Goal: Information Seeking & Learning: Find specific page/section

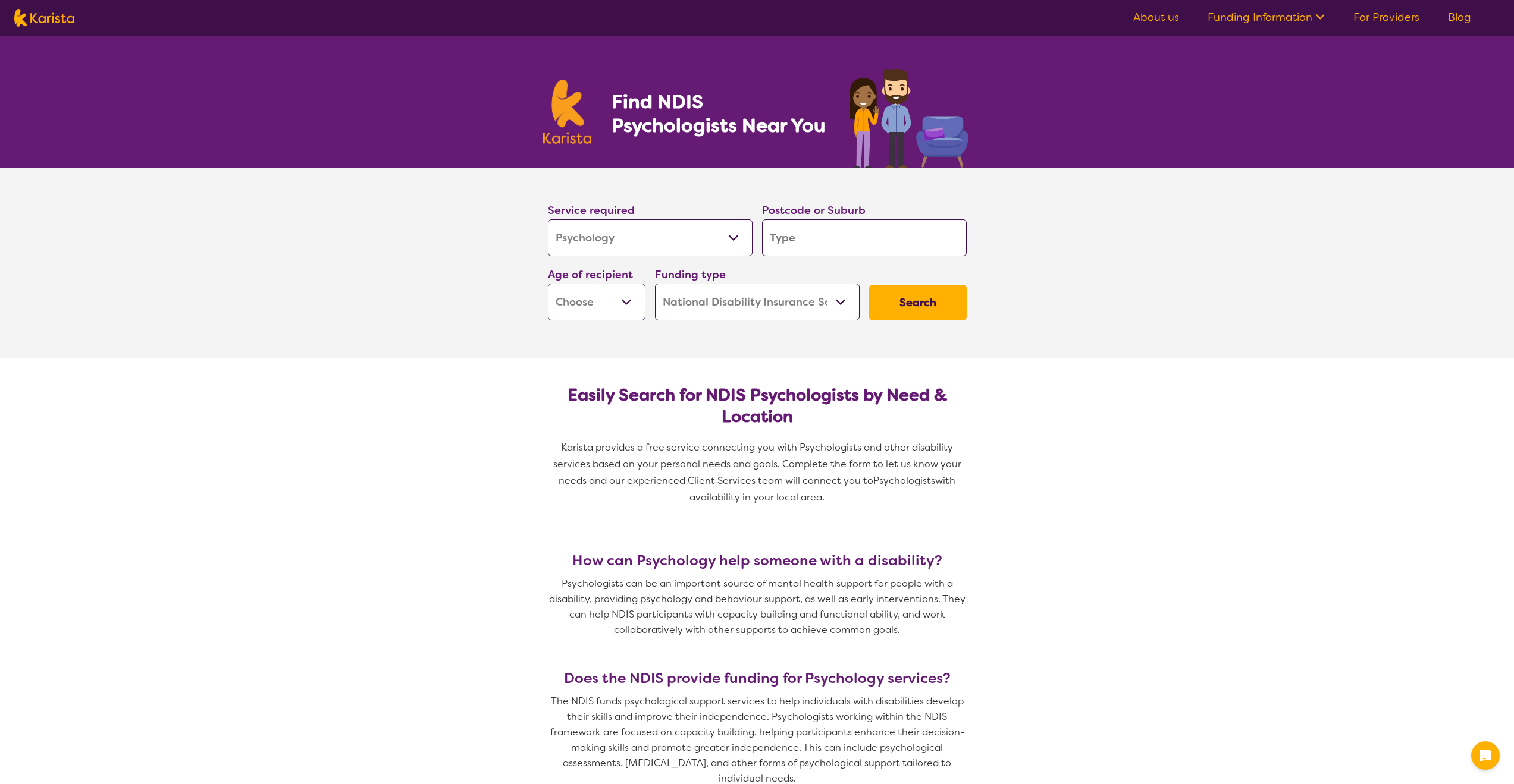
select select "Psychology"
select select "NDIS"
select select "Psychology"
select select "NDIS"
click at [603, 238] on select "Allied Health Assistant Assessment ([MEDICAL_DATA] or [MEDICAL_DATA]) Behaviour…" at bounding box center [650, 238] width 204 height 37
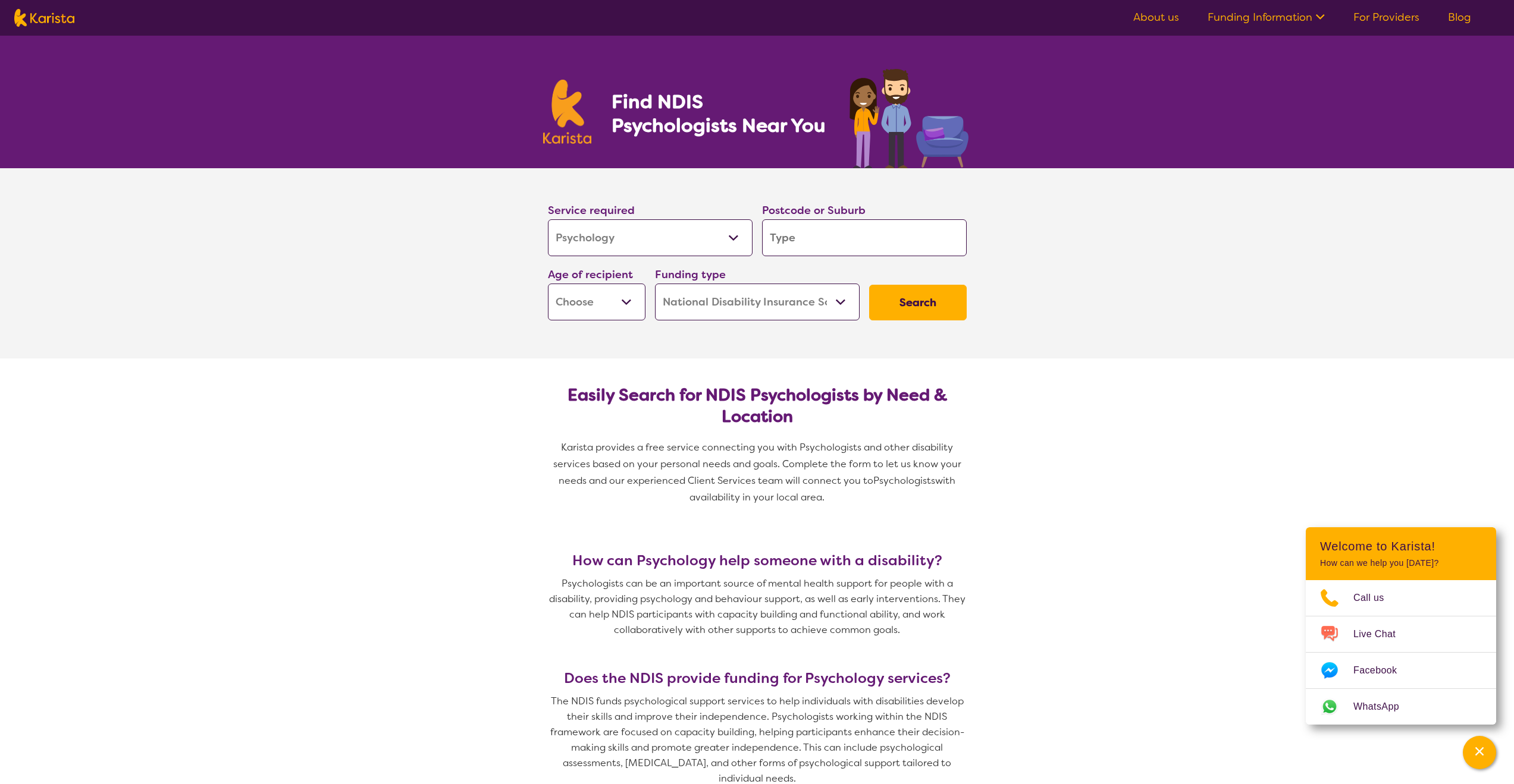
click at [851, 236] on input "search" at bounding box center [864, 238] width 204 height 37
type input "3"
type input "39"
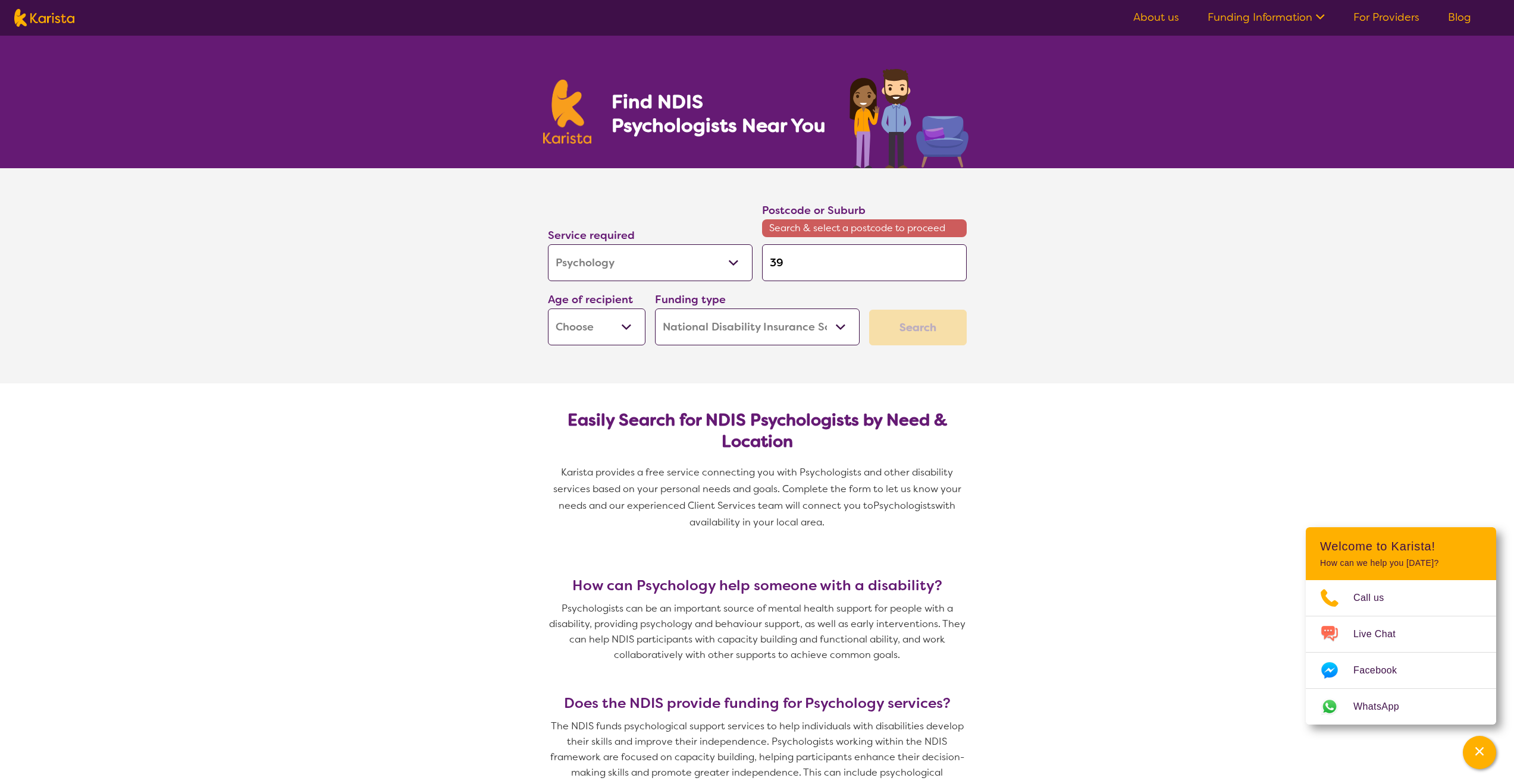
click at [338, 216] on section "Service required Allied Health Assistant Assessment ([MEDICAL_DATA] or [MEDICAL…" at bounding box center [757, 276] width 1514 height 216
click at [814, 268] on input "39" at bounding box center [864, 262] width 204 height 37
type input "397"
type input "3977"
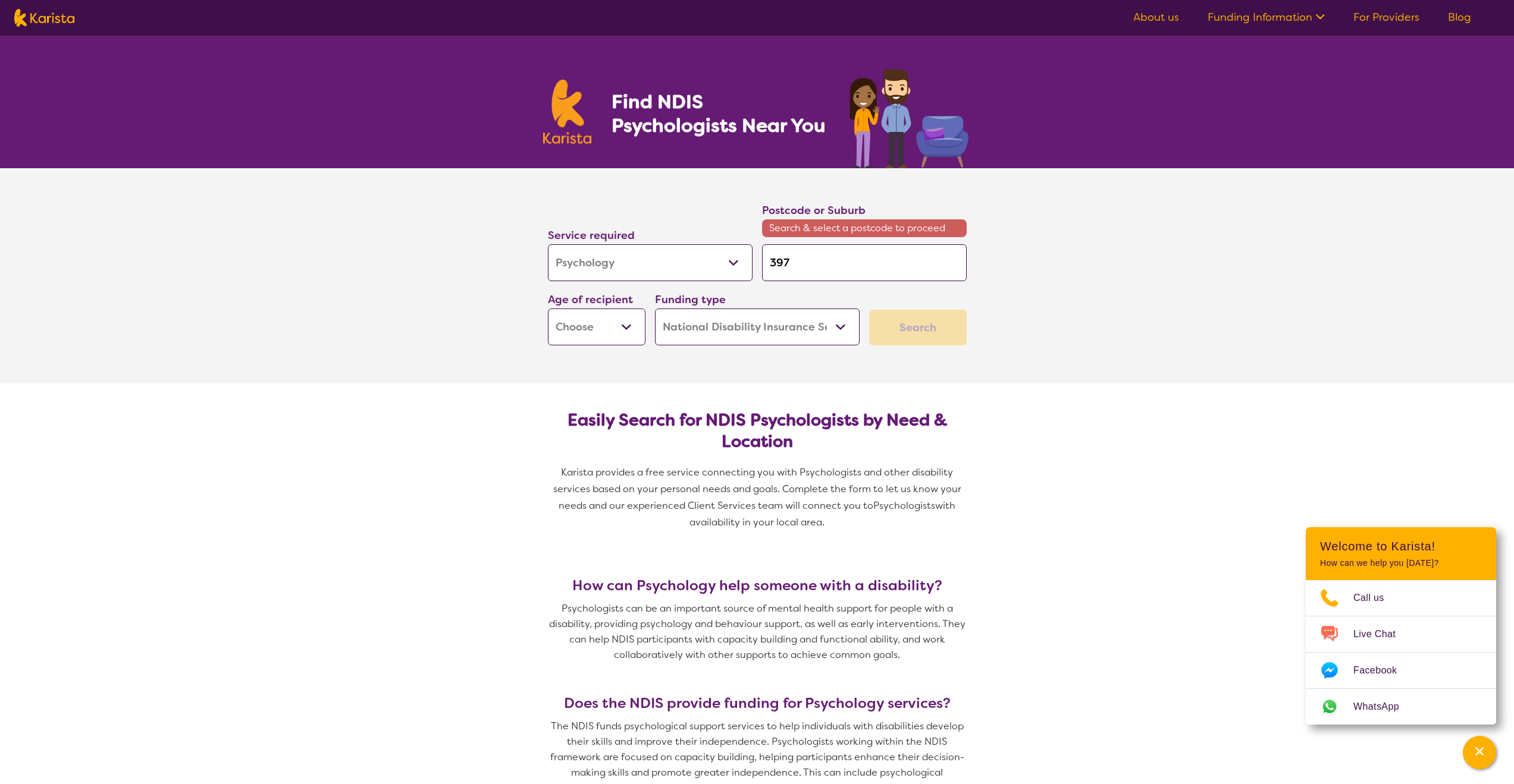
type input "3977"
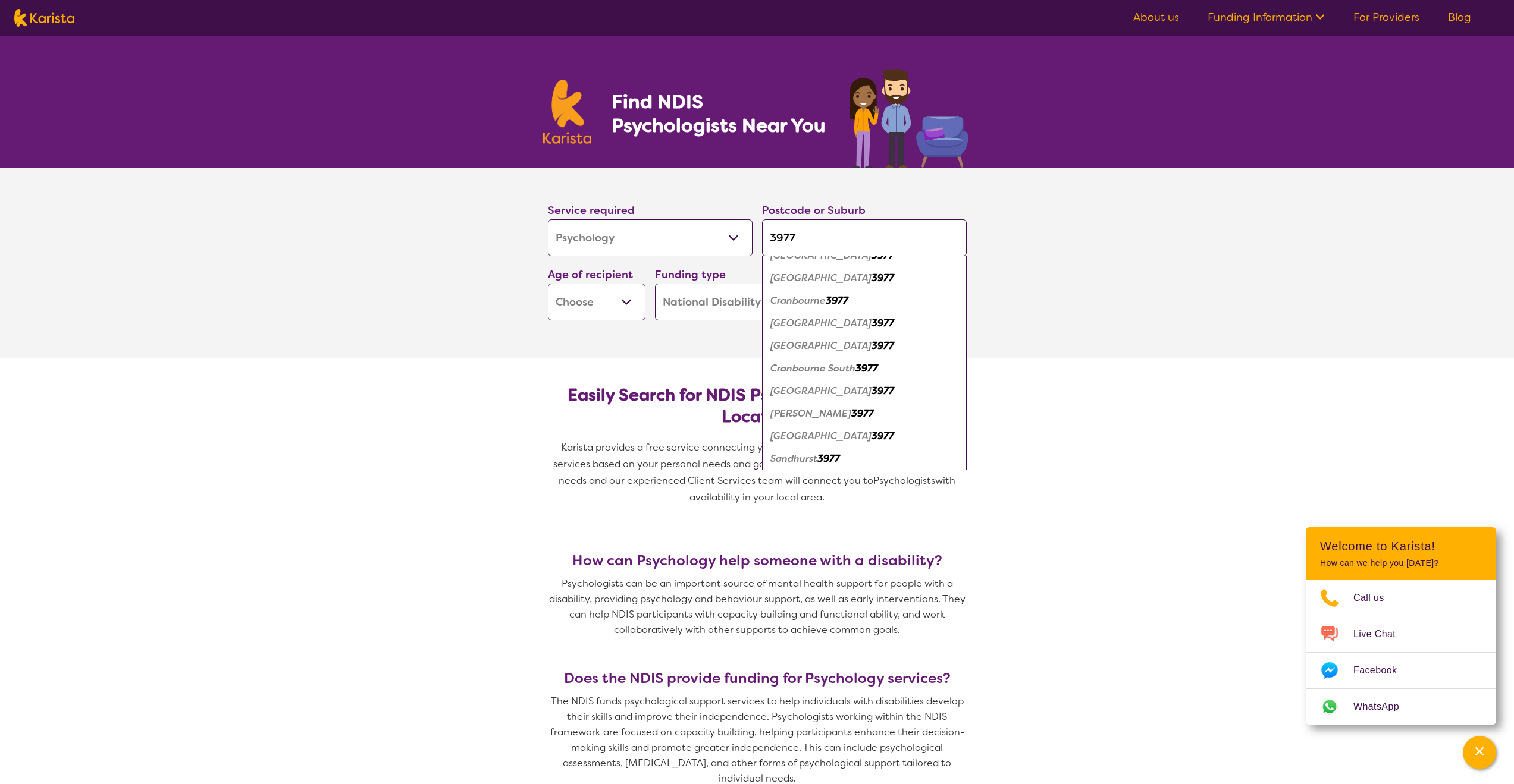
scroll to position [3, 0]
type input "3977"
click at [1070, 277] on section "Service required Allied Health Assistant Assessment ([MEDICAL_DATA] or [MEDICAL…" at bounding box center [757, 263] width 1514 height 190
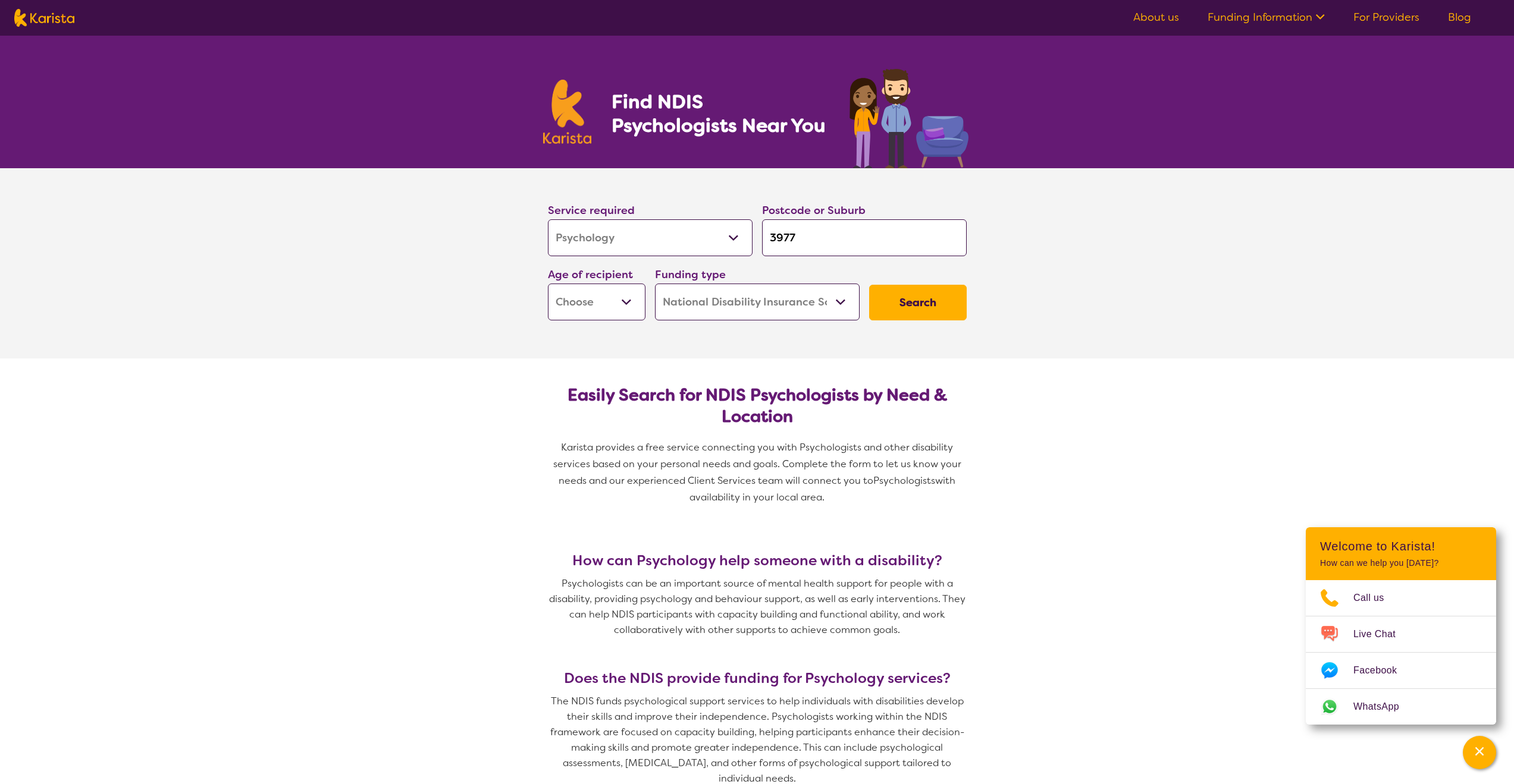
click at [821, 239] on input "3977" at bounding box center [864, 238] width 204 height 37
click at [966, 220] on div at bounding box center [966, 220] width 0 height 0
click at [850, 240] on input "3977" at bounding box center [864, 238] width 204 height 37
click at [1028, 252] on section "Service required Allied Health Assistant Assessment ([MEDICAL_DATA] or [MEDICAL…" at bounding box center [757, 263] width 1514 height 190
click at [850, 241] on input "3977" at bounding box center [864, 238] width 204 height 37
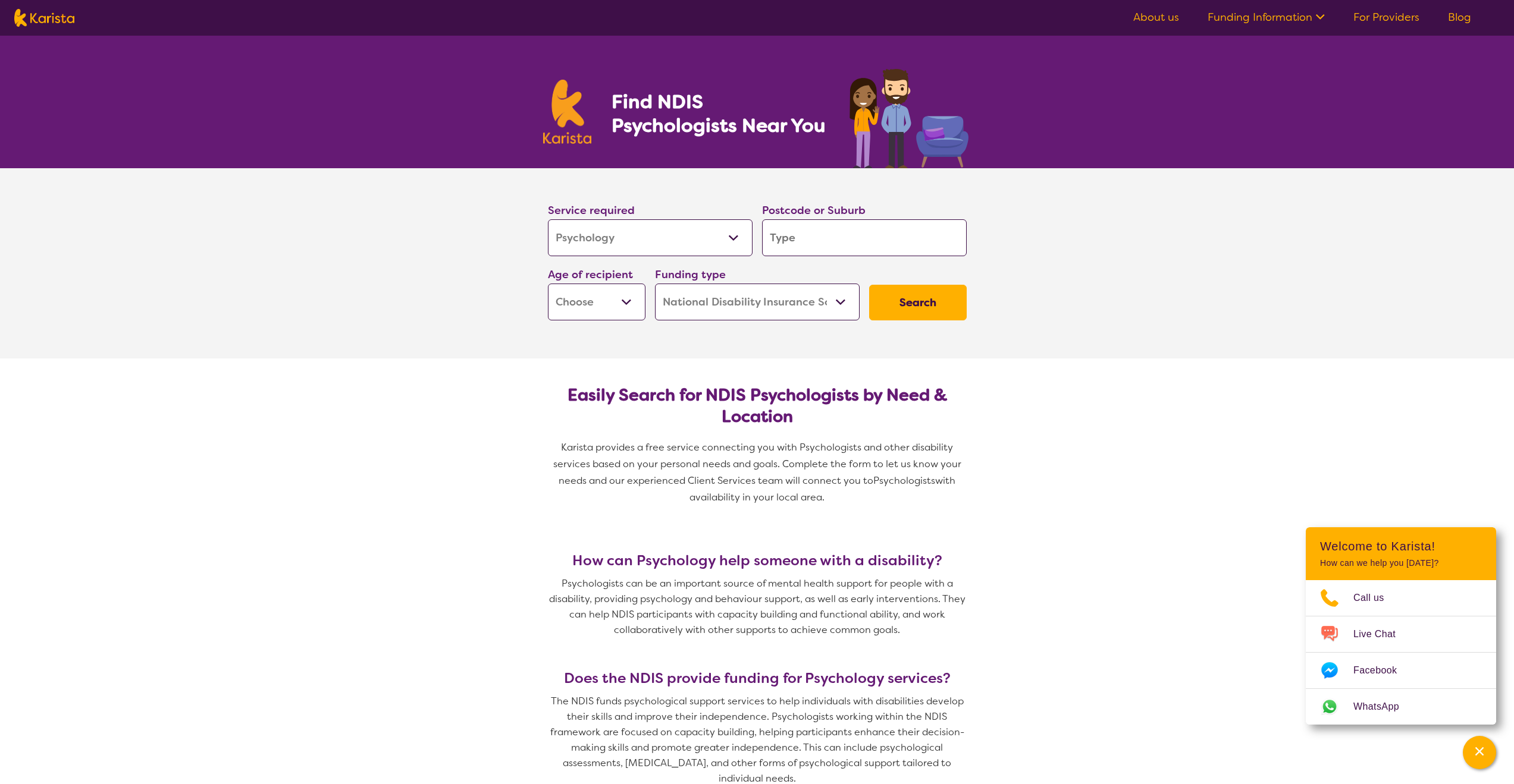
click at [831, 233] on input "search" at bounding box center [864, 238] width 204 height 37
type input "3"
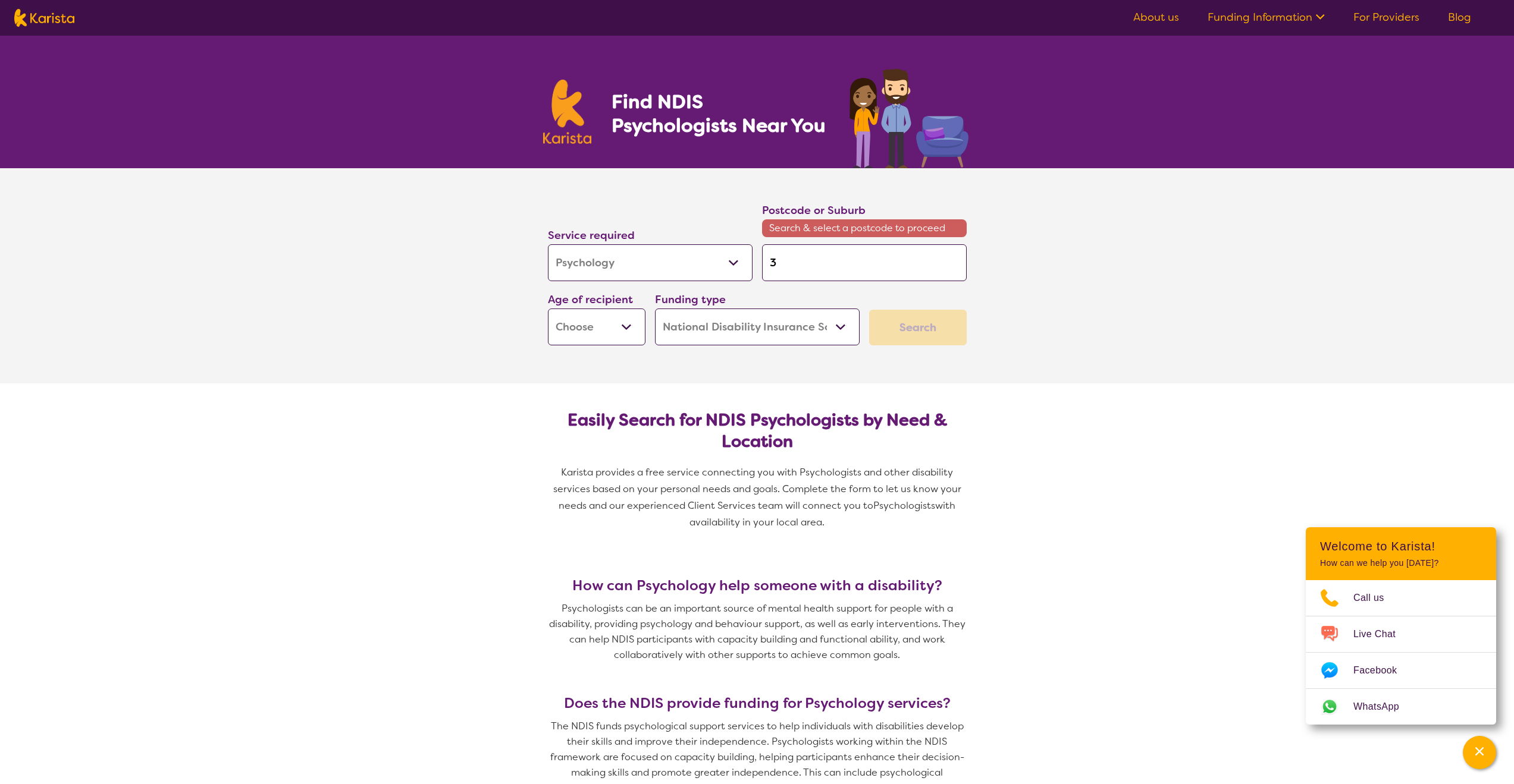
type input "39"
type input "397"
type input "3977"
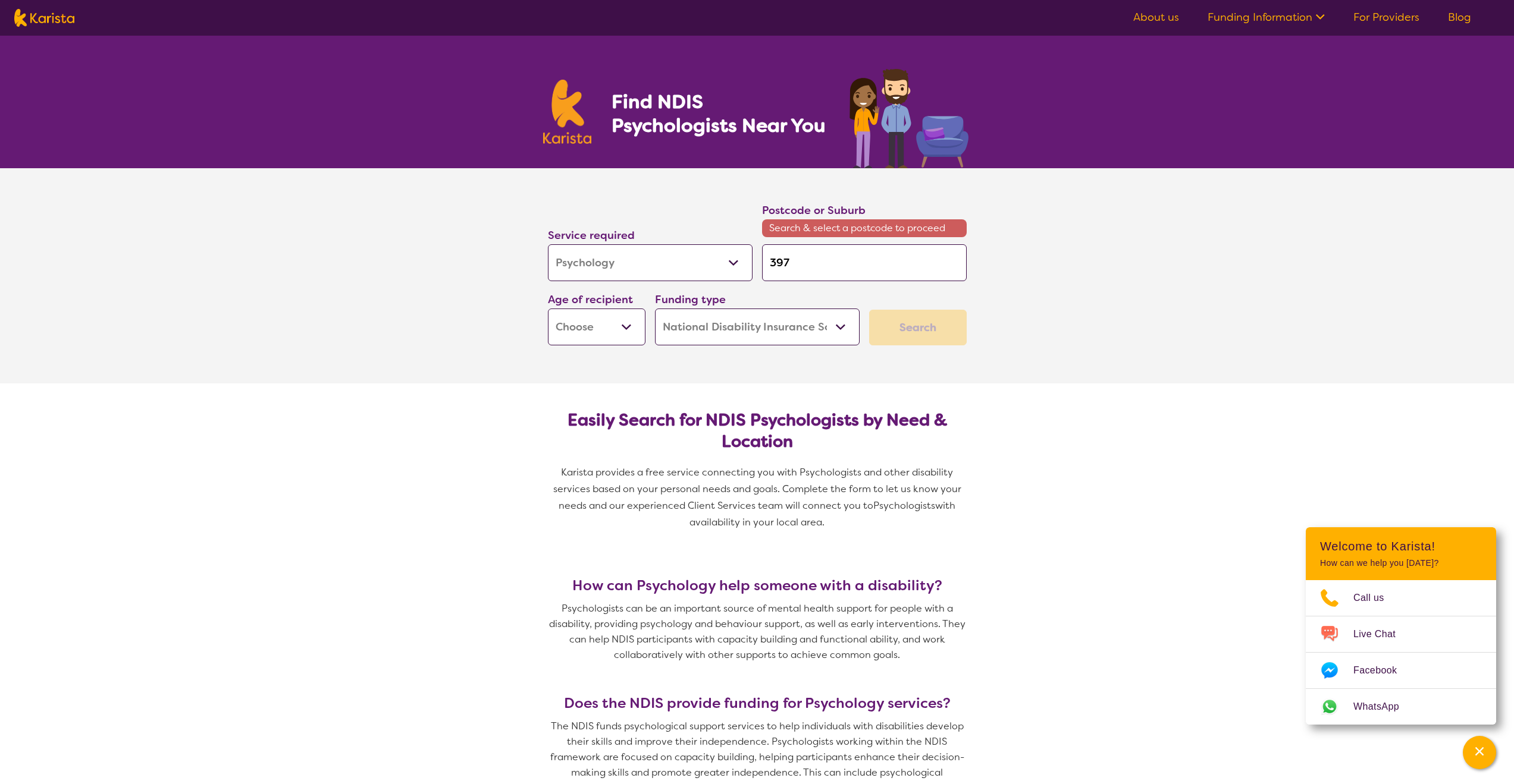
type input "3977"
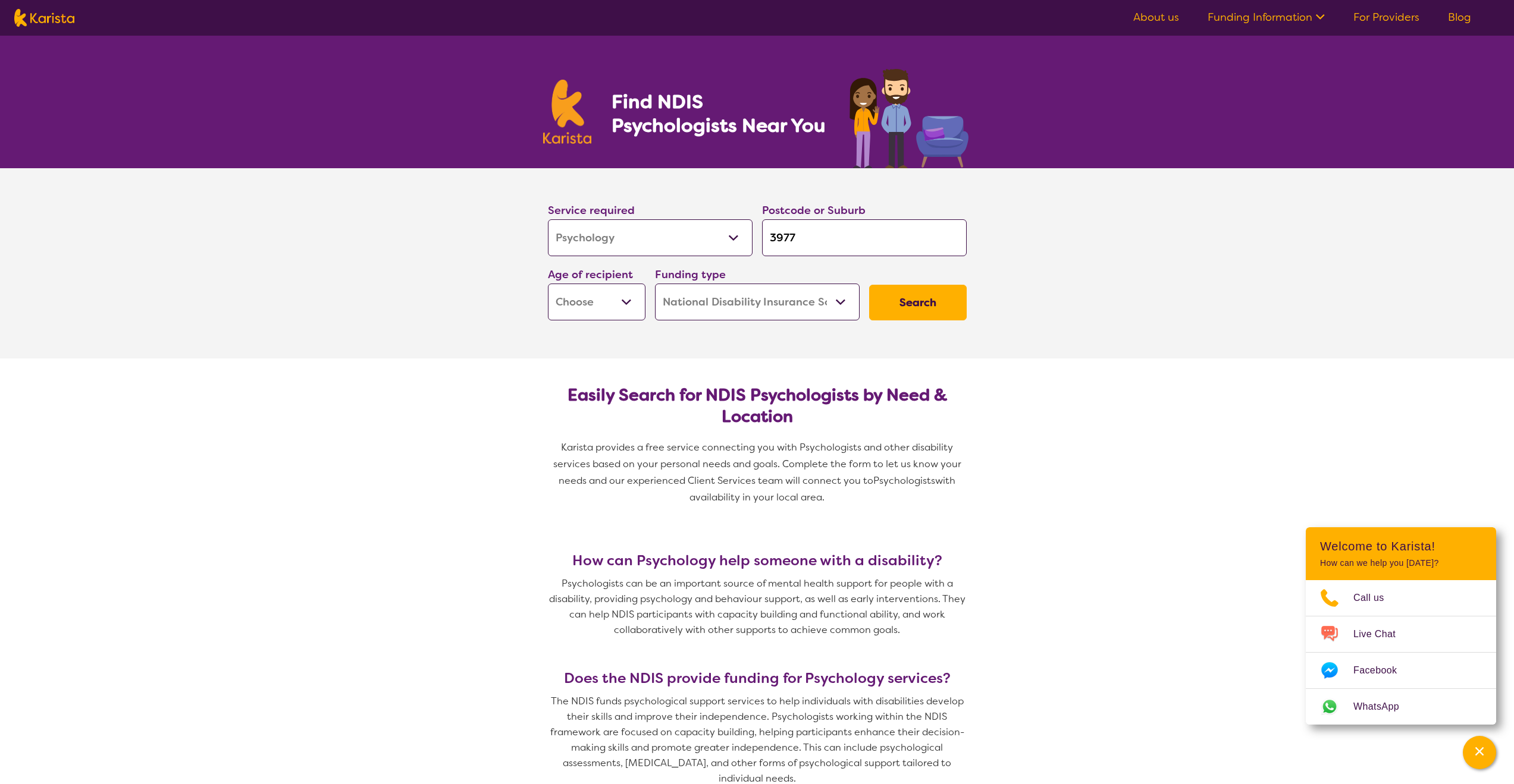
click at [591, 304] on select "Early Childhood - 0 to 9 Child - 10 to 11 Adolescent - 12 to 17 Adult - 18 to 6…" at bounding box center [597, 302] width 98 height 37
select select "AS"
click at [548, 284] on select "Early Childhood - 0 to 9 Child - 10 to 11 Adolescent - 12 to 17 Adult - 18 to 6…" at bounding box center [597, 302] width 98 height 37
select select "AS"
click at [718, 306] on select "Home Care Package (HCP) National Disability Insurance Scheme (NDIS) I don't know" at bounding box center [757, 302] width 204 height 37
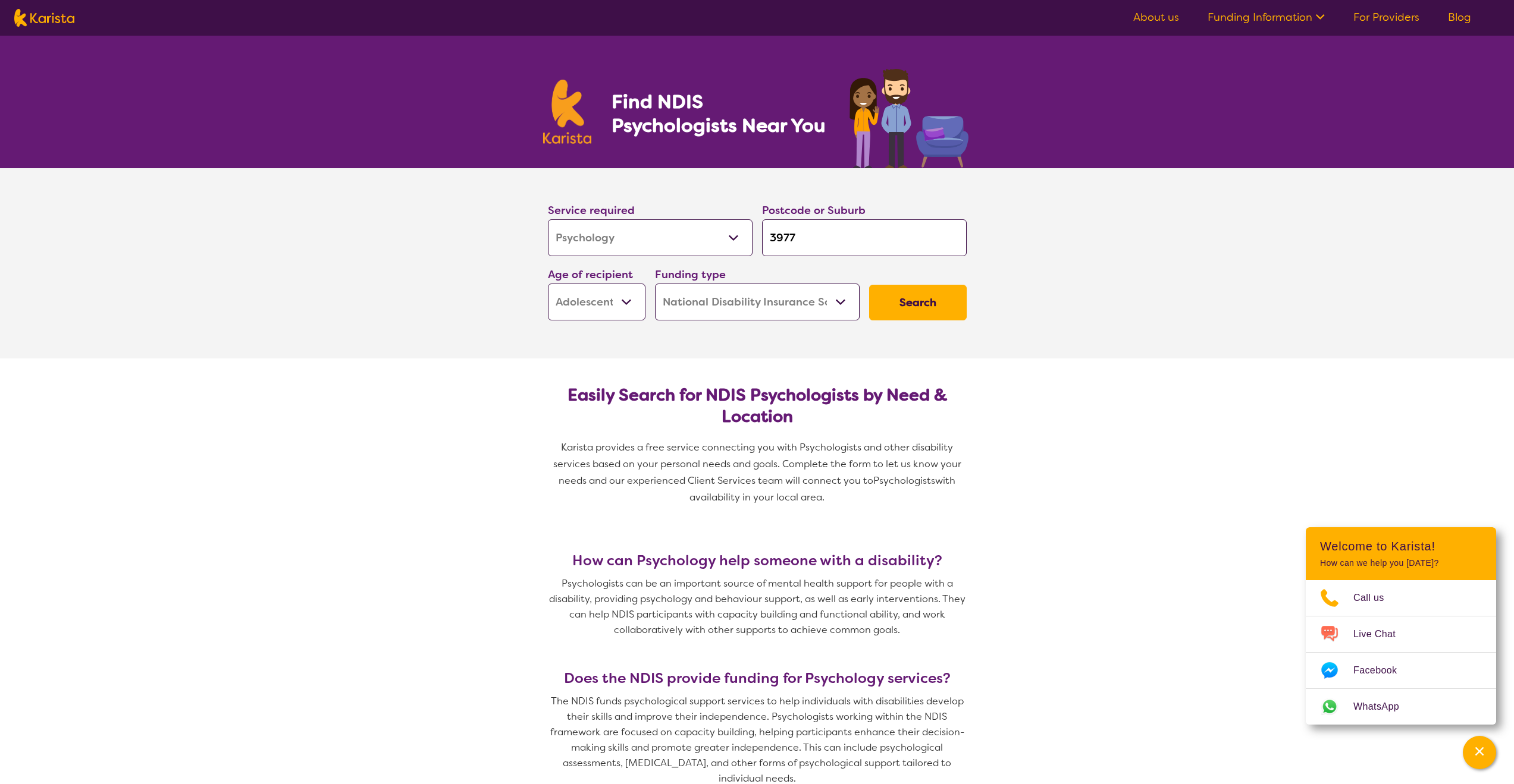
select select "i-don-t-know"
click at [655, 284] on select "Home Care Package (HCP) National Disability Insurance Scheme (NDIS) I don't know" at bounding box center [757, 302] width 204 height 37
select select "i-don-t-know"
click at [934, 303] on button "Search" at bounding box center [917, 302] width 98 height 36
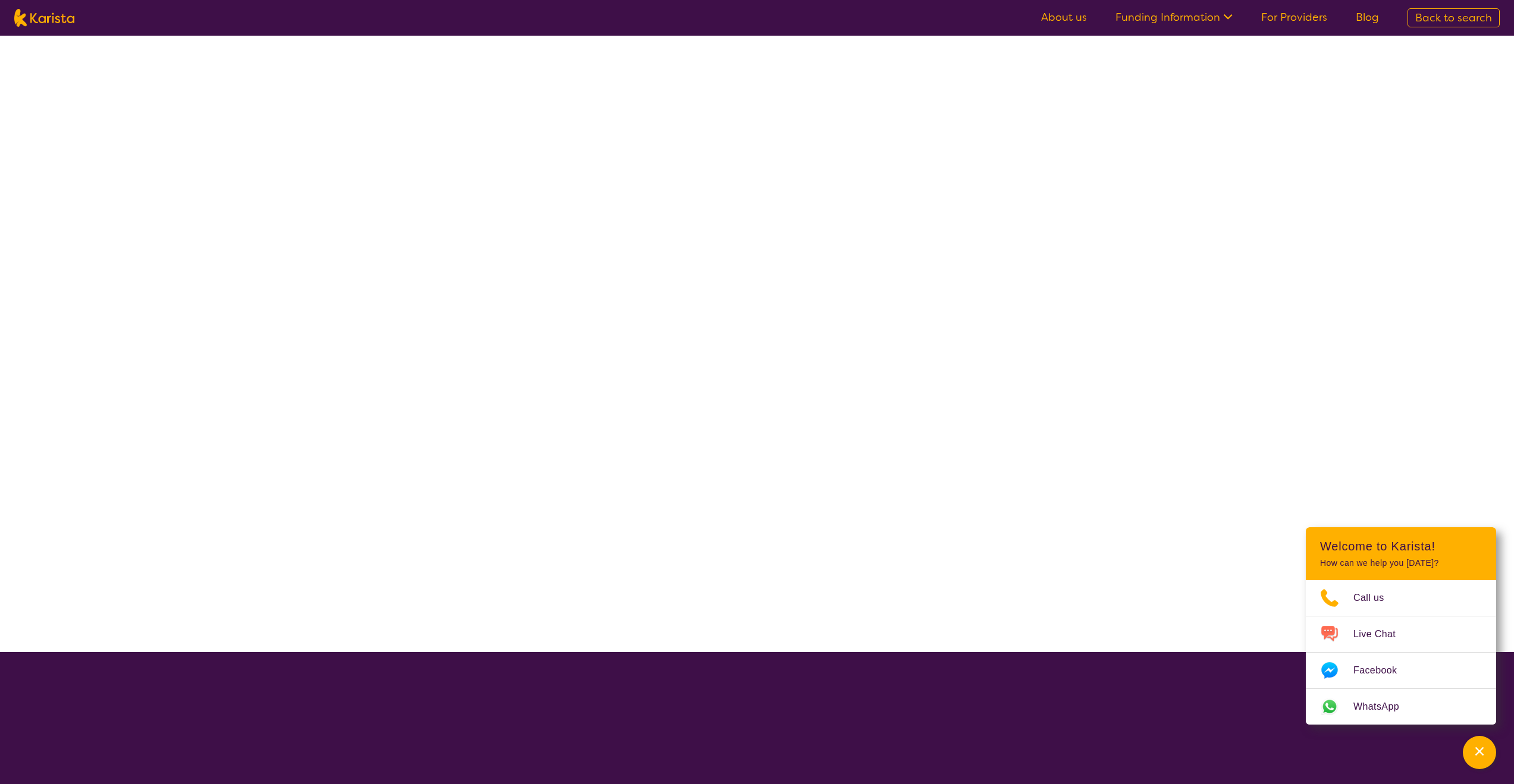
select select "Psychology"
select select "AS"
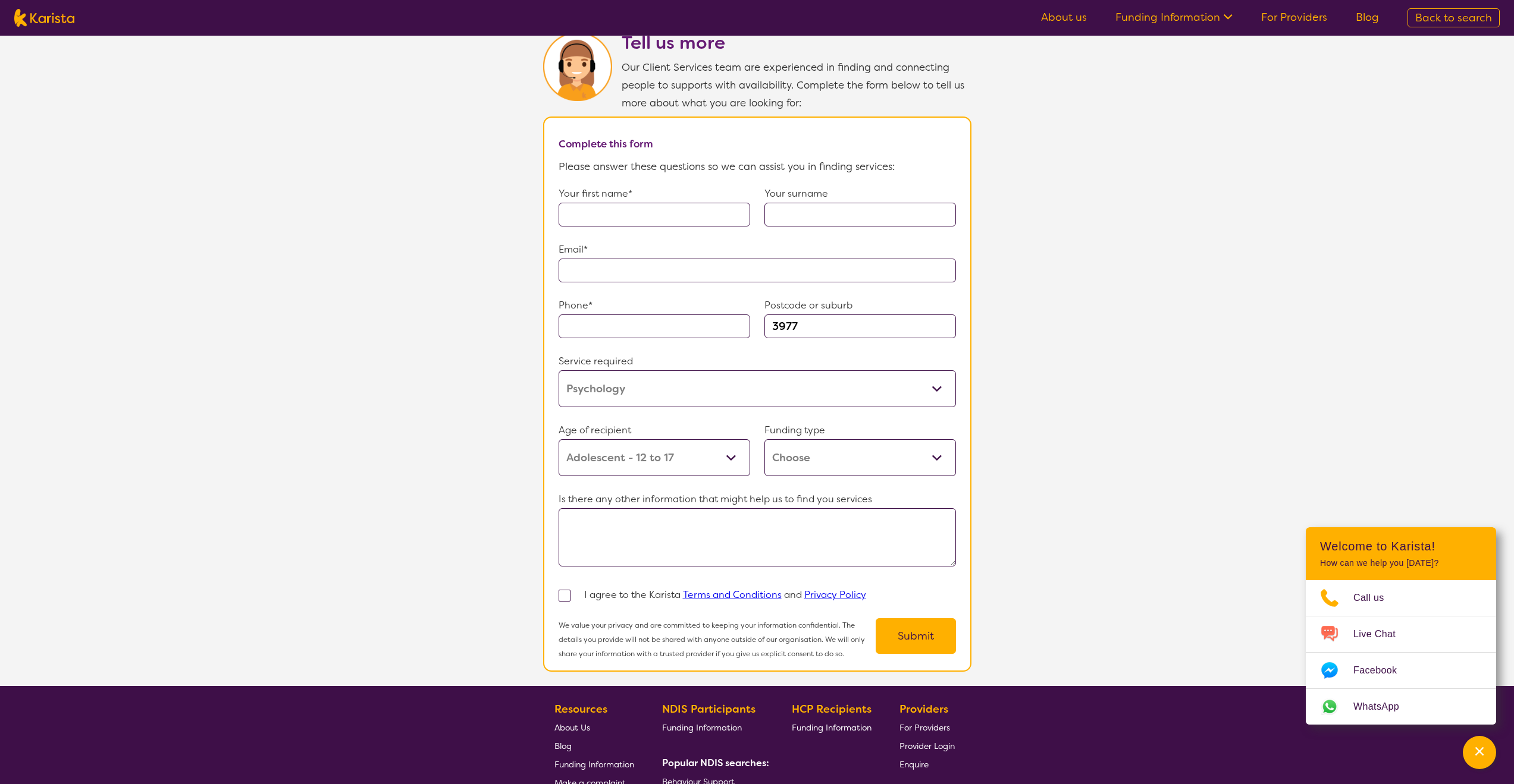
scroll to position [800, 0]
